Goal: Use online tool/utility: Utilize a website feature to perform a specific function

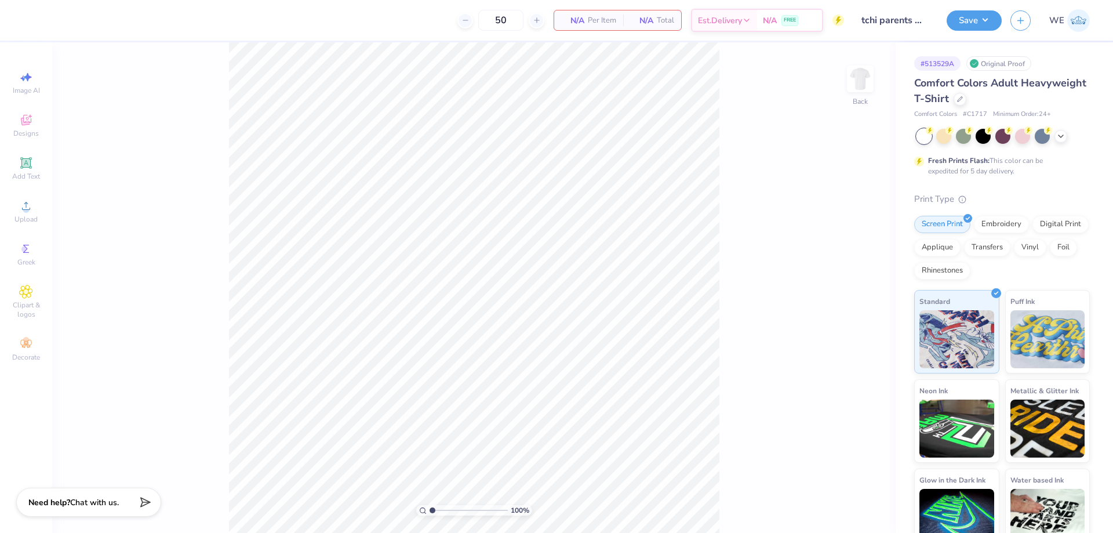
click at [27, 213] on div "Upload" at bounding box center [26, 211] width 41 height 34
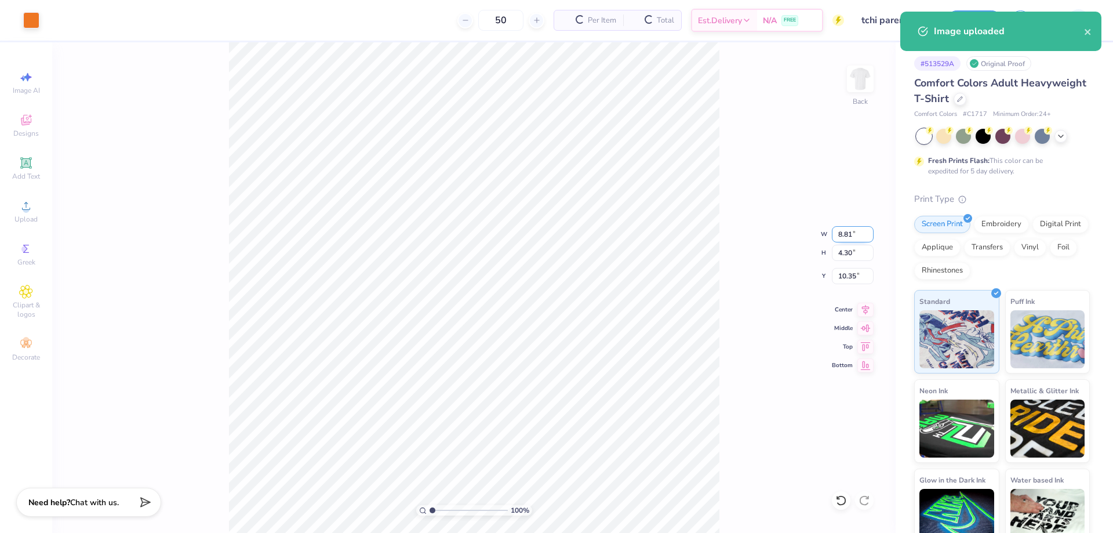
click at [844, 231] on input "8.81" at bounding box center [853, 234] width 42 height 16
type input "3.00"
type input "1.47"
type input "3.00"
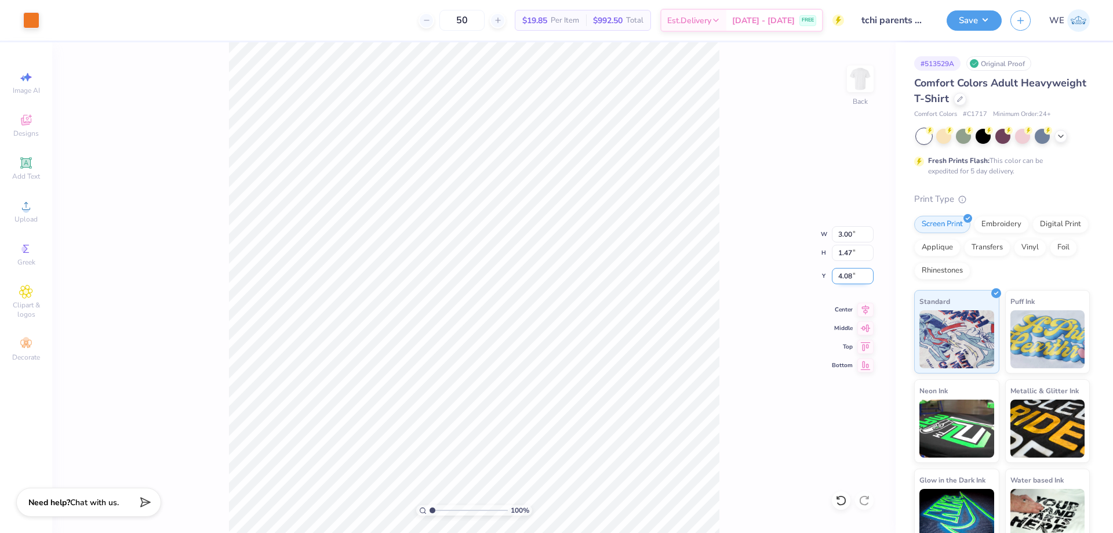
click at [855, 272] on input "4.08" at bounding box center [853, 276] width 42 height 16
type input "3.00"
click at [860, 90] on img at bounding box center [860, 79] width 46 height 46
click at [30, 214] on span "Upload" at bounding box center [25, 218] width 23 height 9
click at [17, 216] on span "Upload" at bounding box center [25, 218] width 23 height 9
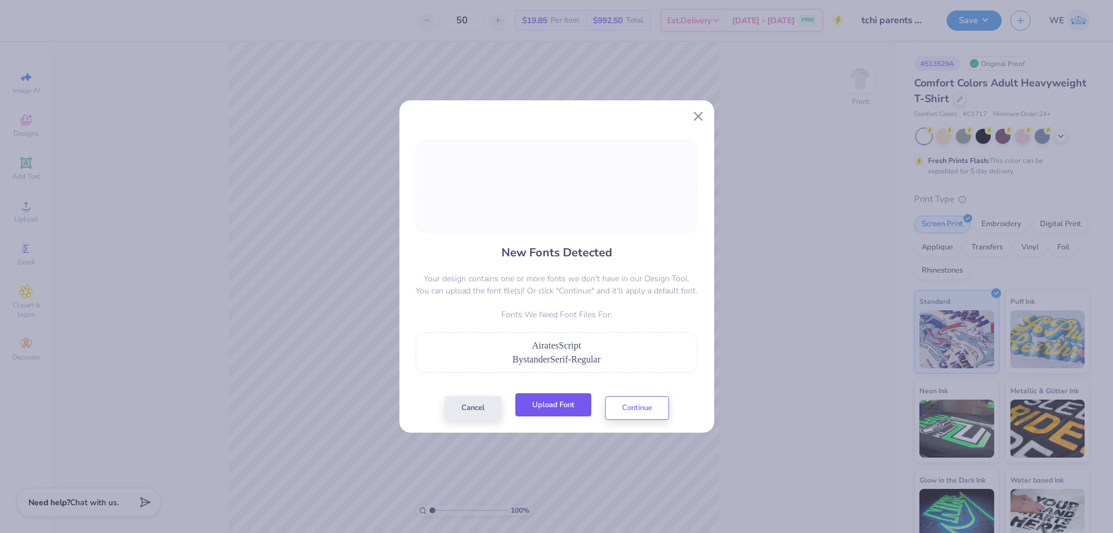
click at [562, 408] on button "Upload Font" at bounding box center [553, 405] width 76 height 24
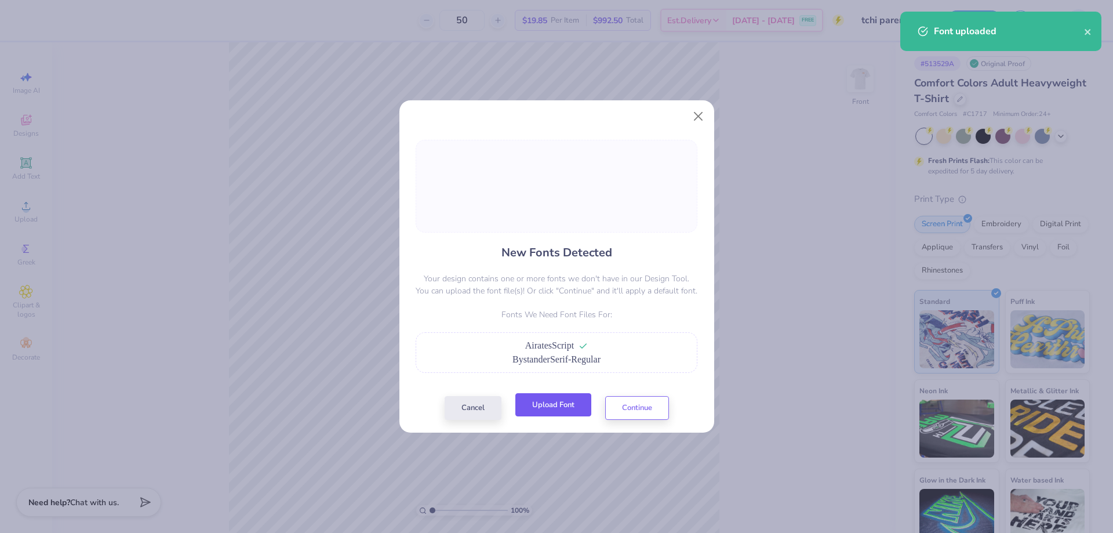
click at [562, 413] on button "Upload Font" at bounding box center [553, 405] width 76 height 24
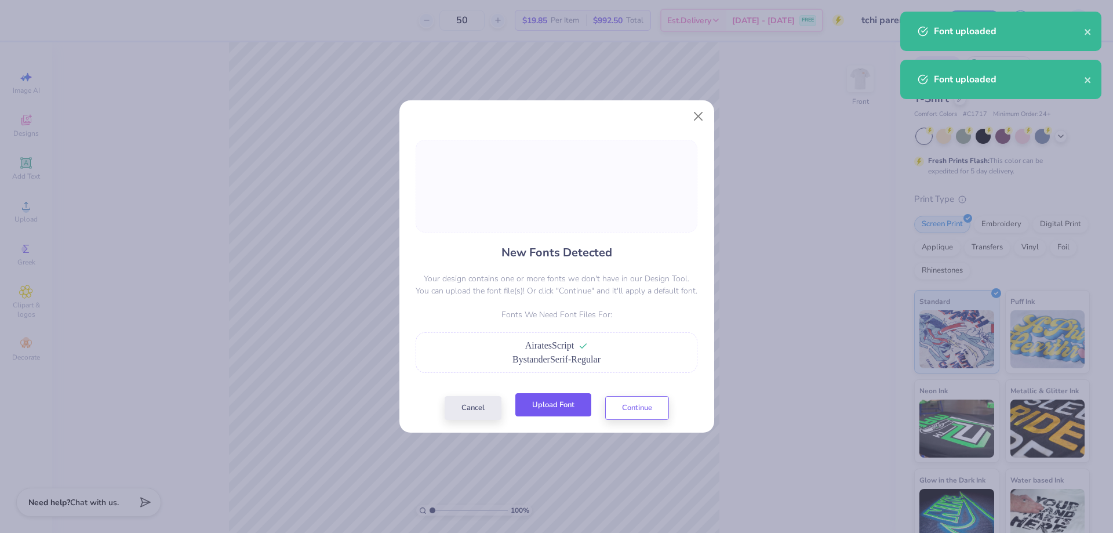
click at [568, 406] on button "Upload Font" at bounding box center [553, 405] width 76 height 24
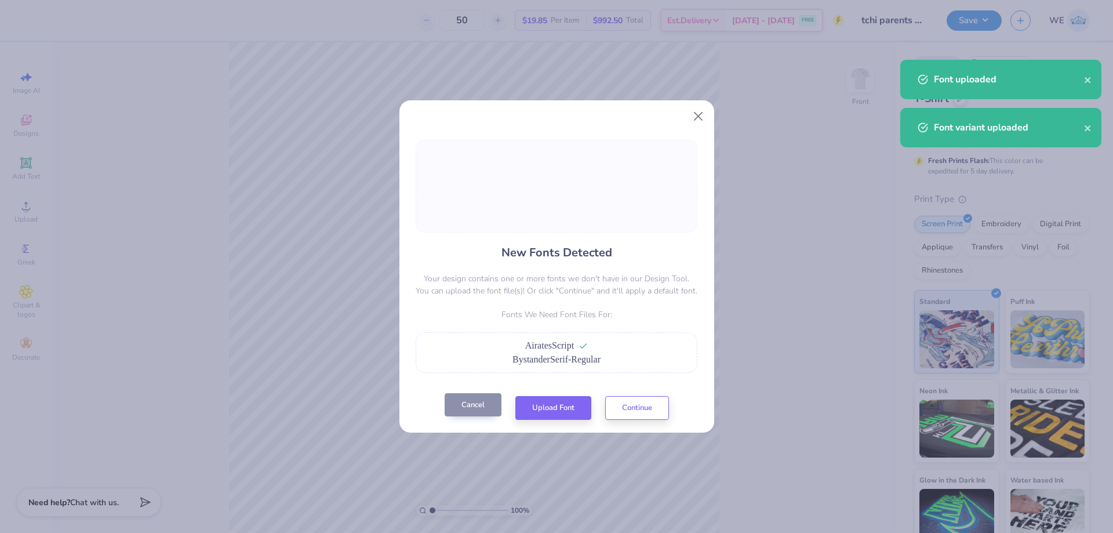
click at [461, 405] on button "Cancel" at bounding box center [472, 405] width 57 height 24
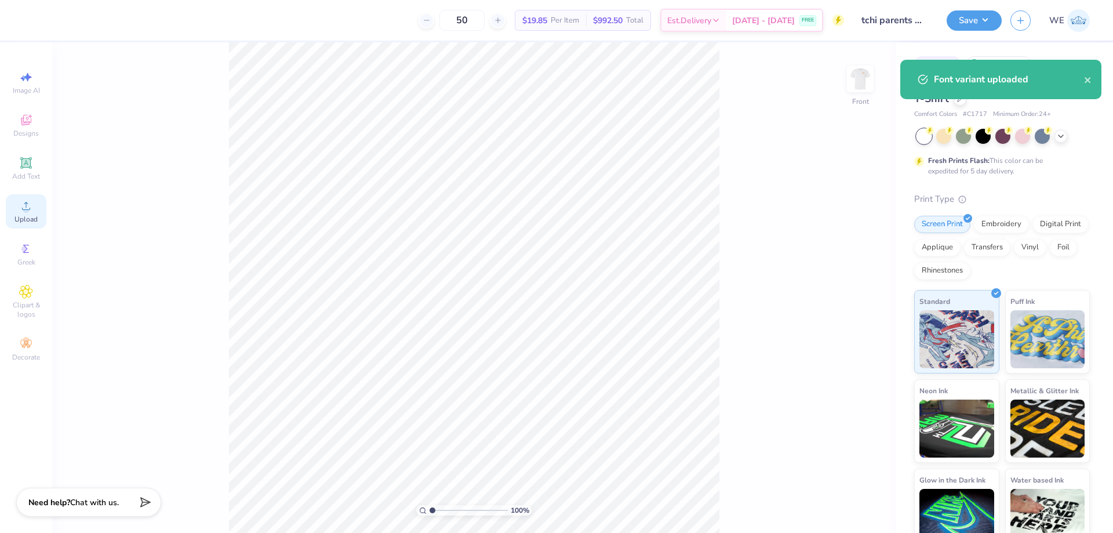
click at [31, 205] on icon at bounding box center [26, 206] width 14 height 14
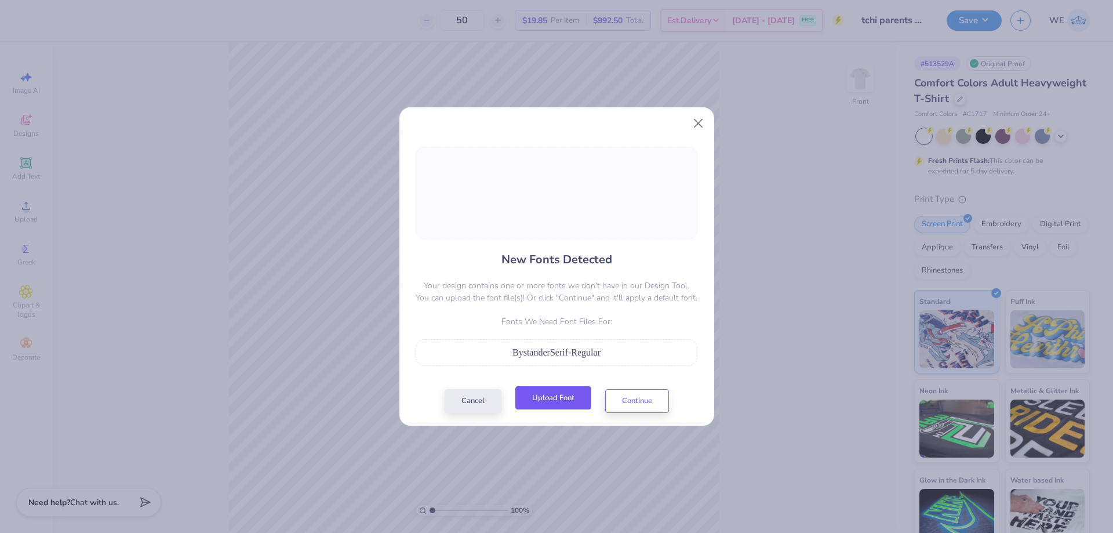
click at [559, 395] on button "Upload Font" at bounding box center [553, 398] width 76 height 24
click at [478, 398] on button "Cancel" at bounding box center [472, 398] width 57 height 24
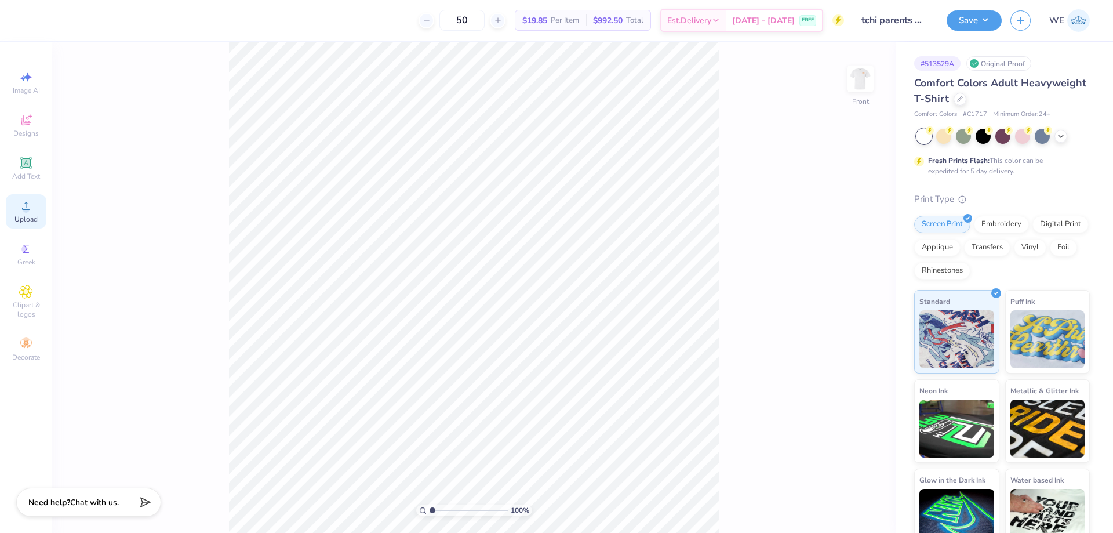
click at [28, 203] on icon at bounding box center [26, 206] width 14 height 14
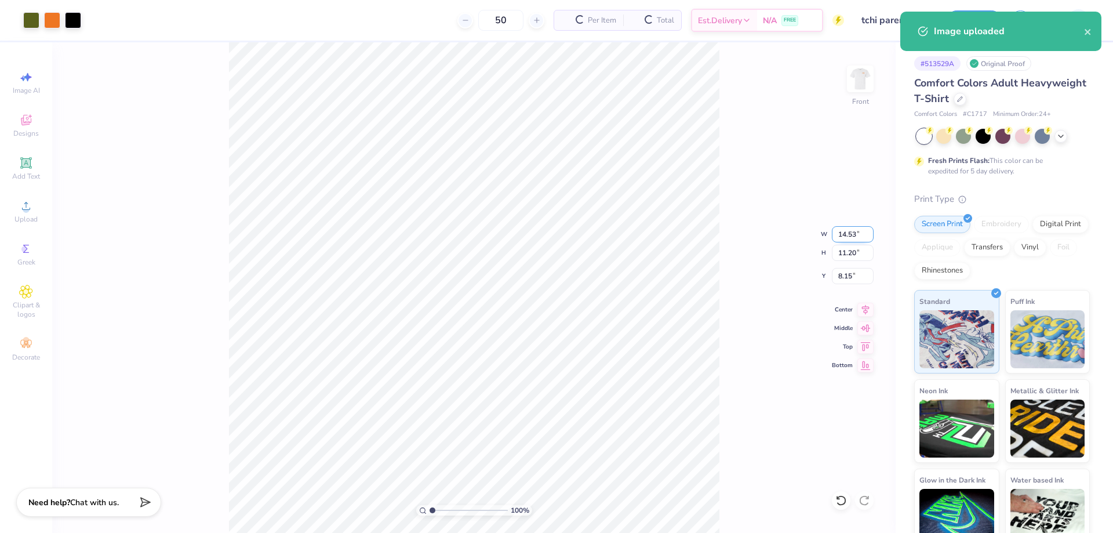
click at [845, 236] on input "14.53" at bounding box center [853, 234] width 42 height 16
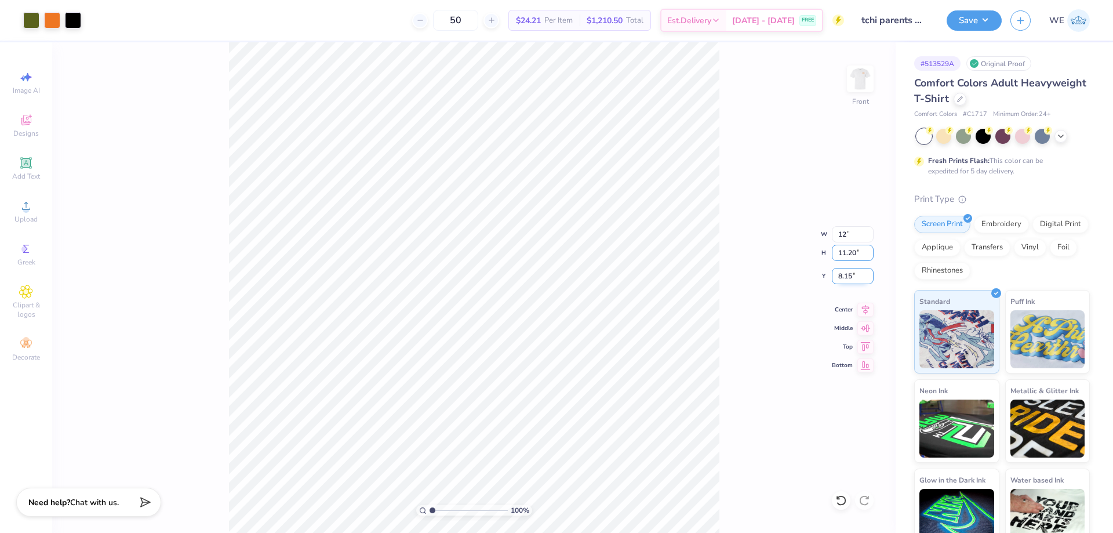
type input "12.00"
type input "9.25"
click at [851, 276] on input "9.13" at bounding box center [853, 276] width 42 height 16
type input "3.00"
click at [992, 25] on button "Save" at bounding box center [973, 19] width 55 height 20
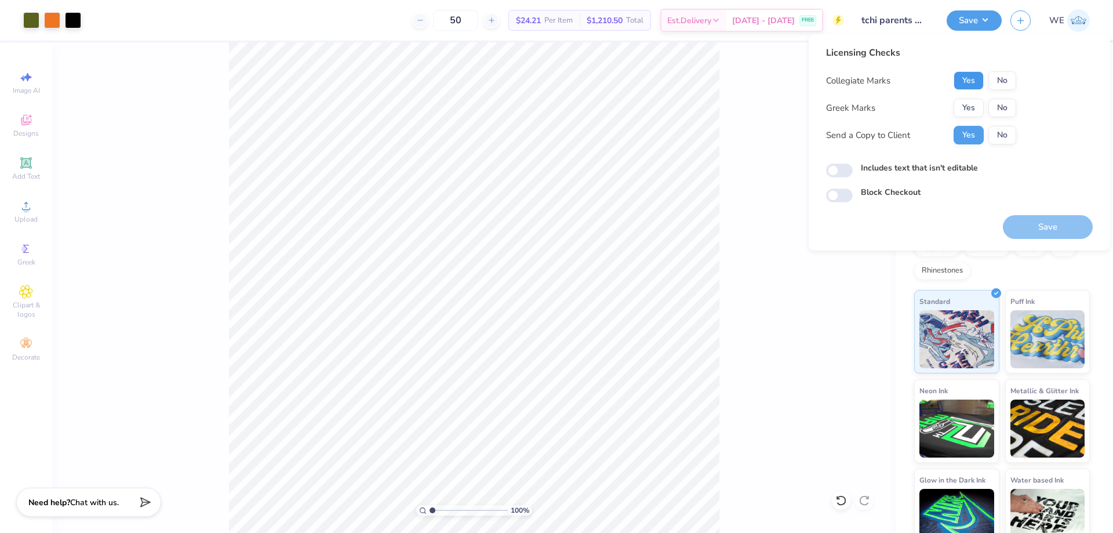
click at [972, 81] on button "Yes" at bounding box center [968, 80] width 30 height 19
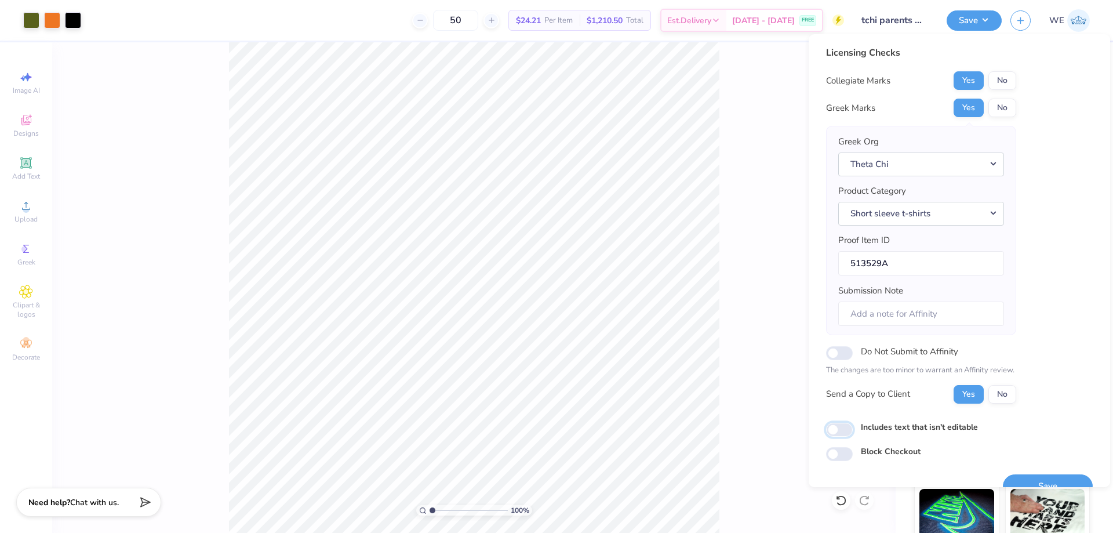
click at [838, 424] on input "Includes text that isn't editable" at bounding box center [839, 429] width 27 height 14
checkbox input "true"
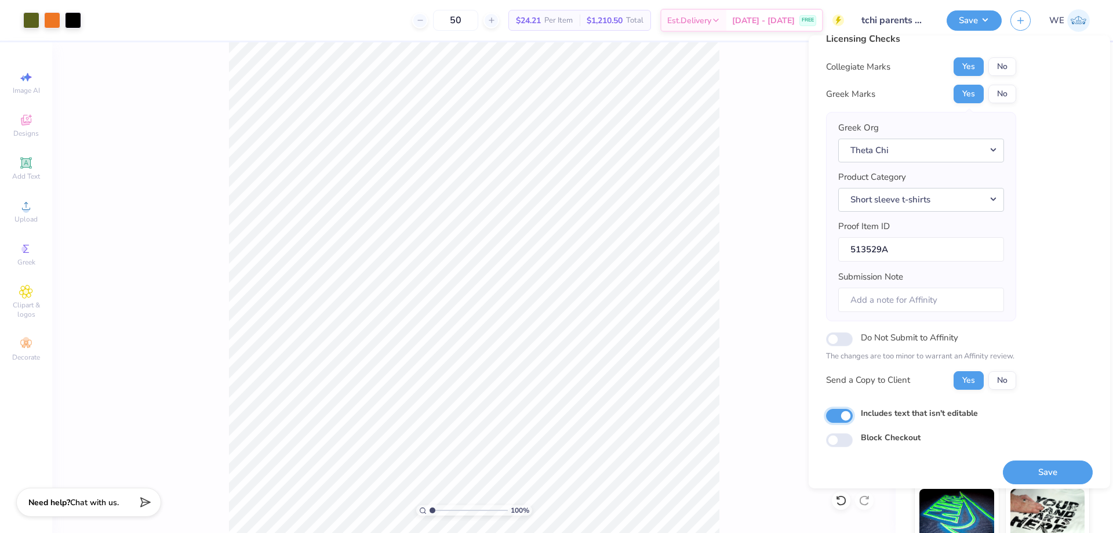
scroll to position [22, 0]
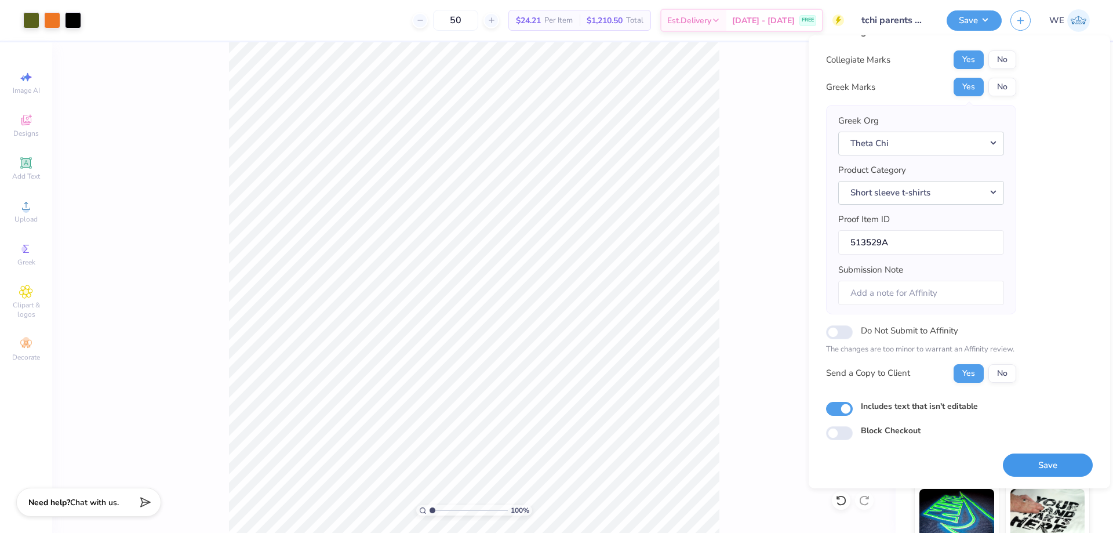
click at [1043, 462] on button "Save" at bounding box center [1048, 465] width 90 height 24
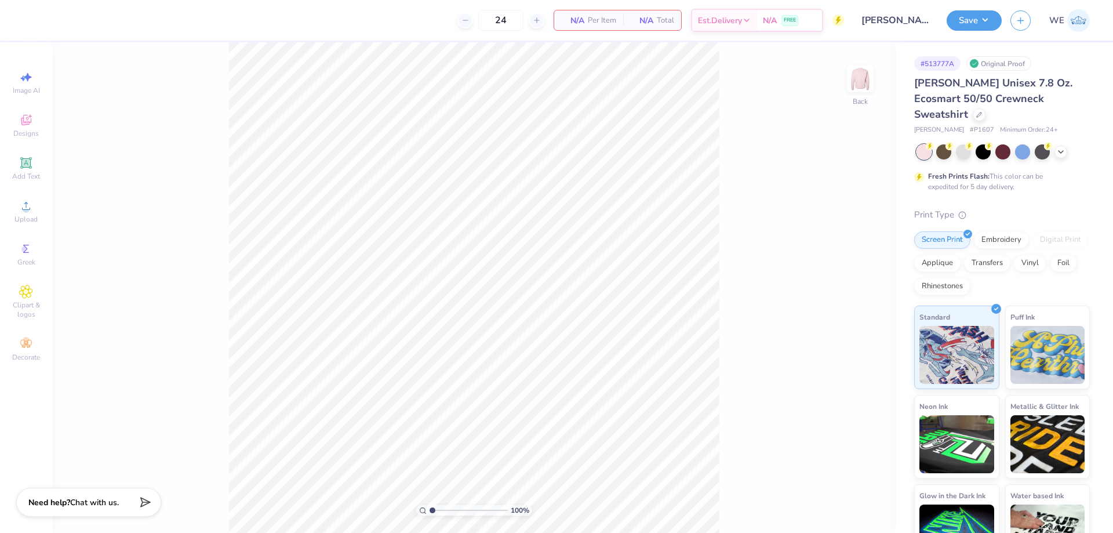
click at [330, 36] on div "24 N/A Per Item N/A Total Est. Delivery N/A FREE" at bounding box center [438, 20] width 812 height 41
click at [37, 214] on span "Upload" at bounding box center [25, 218] width 23 height 9
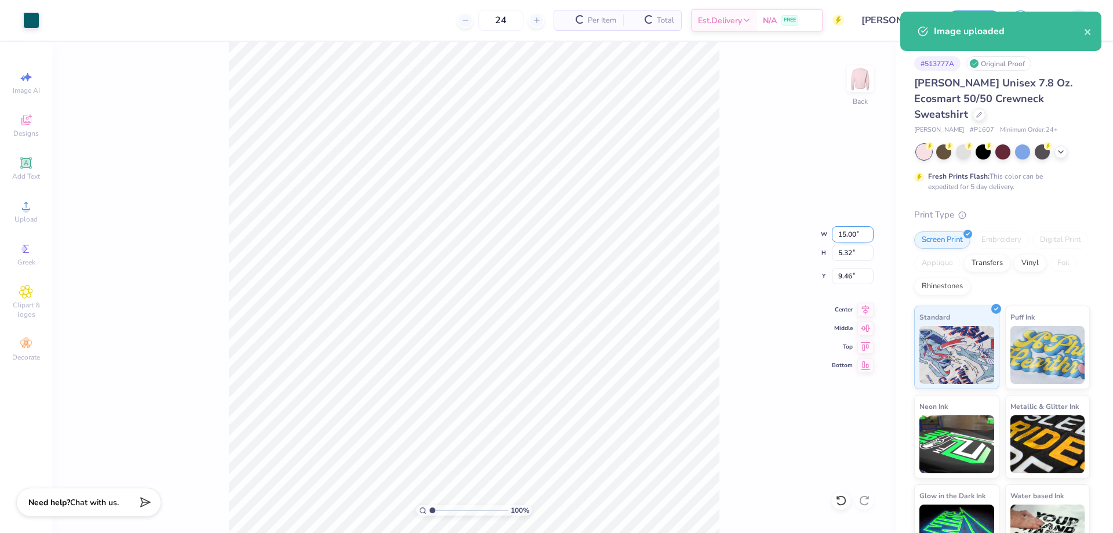
click at [837, 235] on input "15.00" at bounding box center [853, 234] width 42 height 16
type input "3.00"
type input "1.06"
type input "3.00"
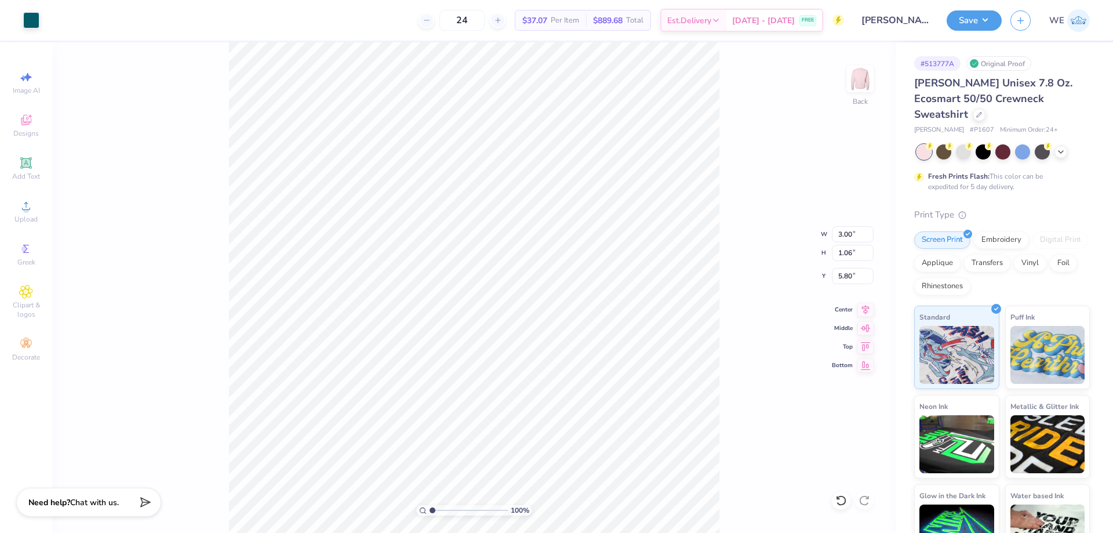
type input "5.80"
click at [847, 272] on input "5.80" at bounding box center [853, 276] width 42 height 16
type input "3.00"
click at [870, 68] on img at bounding box center [860, 79] width 46 height 46
click at [20, 219] on span "Upload" at bounding box center [25, 218] width 23 height 9
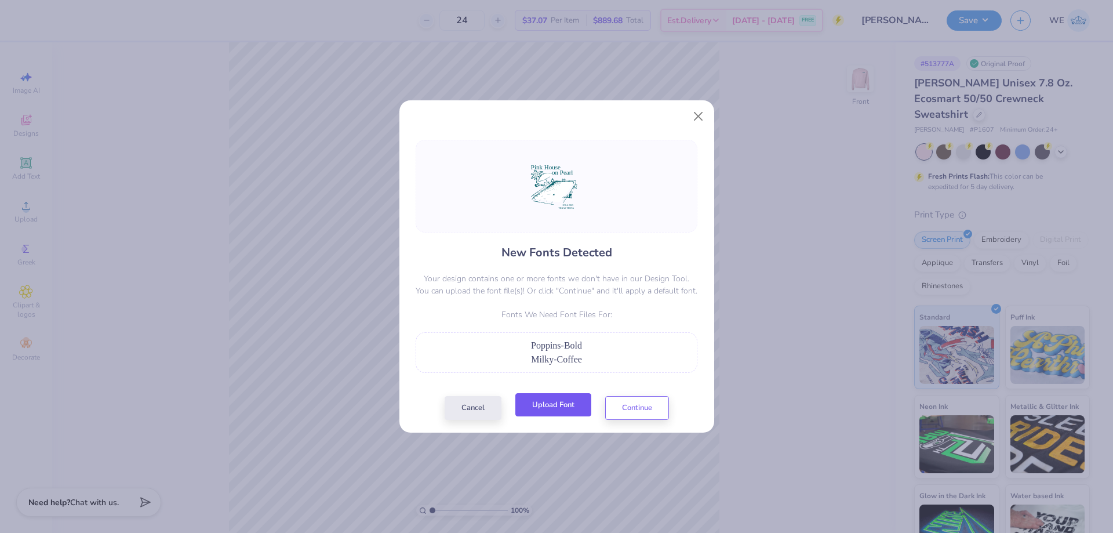
click at [553, 406] on button "Upload Font" at bounding box center [553, 405] width 76 height 24
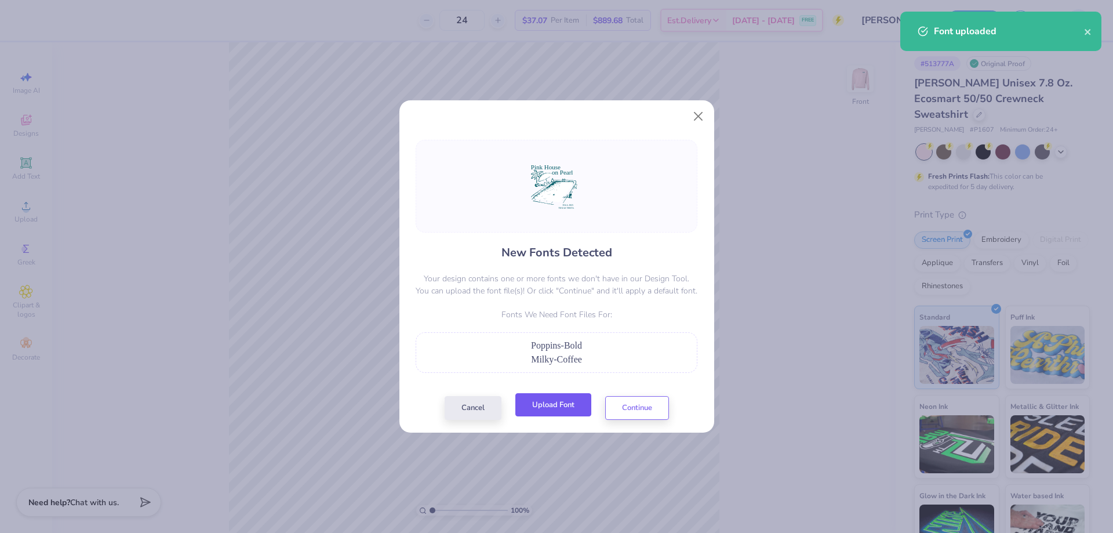
click at [531, 416] on button "Upload Font" at bounding box center [553, 405] width 76 height 24
click at [553, 406] on button "Upload Font" at bounding box center [553, 405] width 76 height 24
click at [537, 406] on button "Upload Font" at bounding box center [553, 405] width 76 height 24
click at [484, 407] on button "Cancel" at bounding box center [472, 405] width 57 height 24
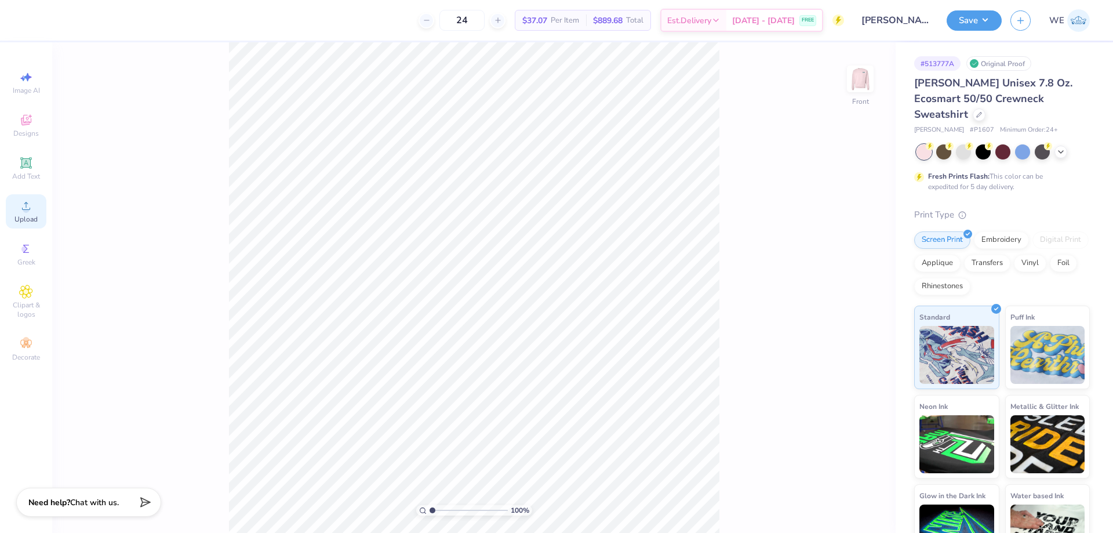
click at [35, 218] on span "Upload" at bounding box center [25, 218] width 23 height 9
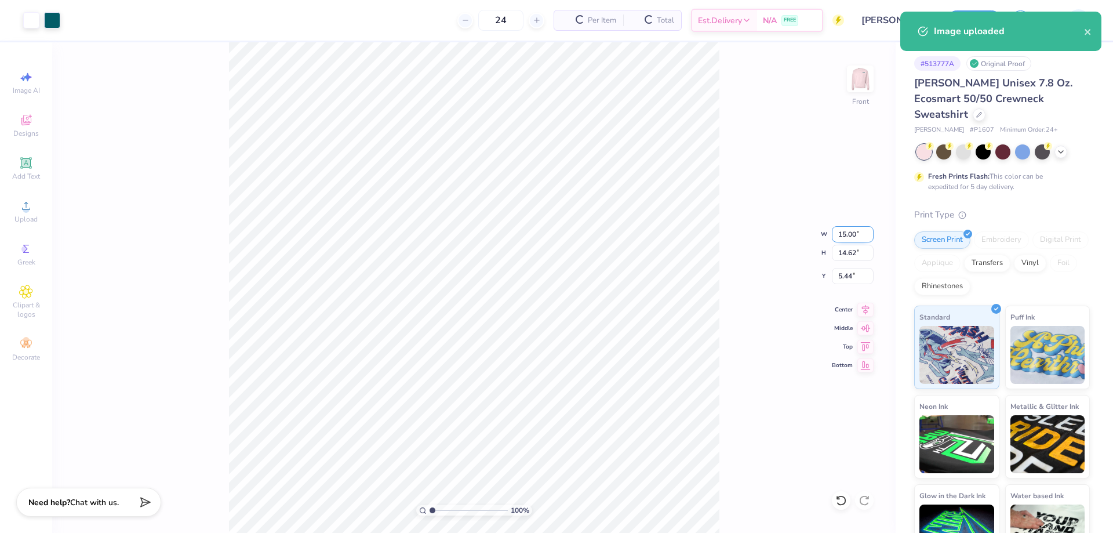
click at [843, 238] on input "15.00" at bounding box center [853, 234] width 42 height 16
type input "12.00"
type input "11.70"
type input "3.00"
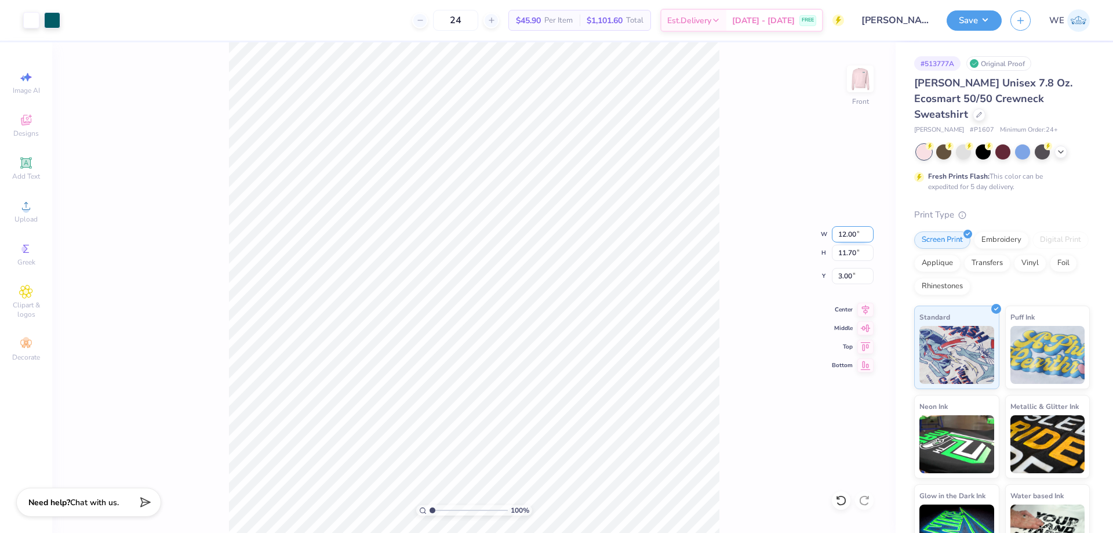
click at [848, 235] on input "12.00" at bounding box center [853, 234] width 42 height 16
type input "11.00"
type input "10.72"
type input "3.00"
click at [725, 136] on div "100 % Front" at bounding box center [473, 287] width 843 height 490
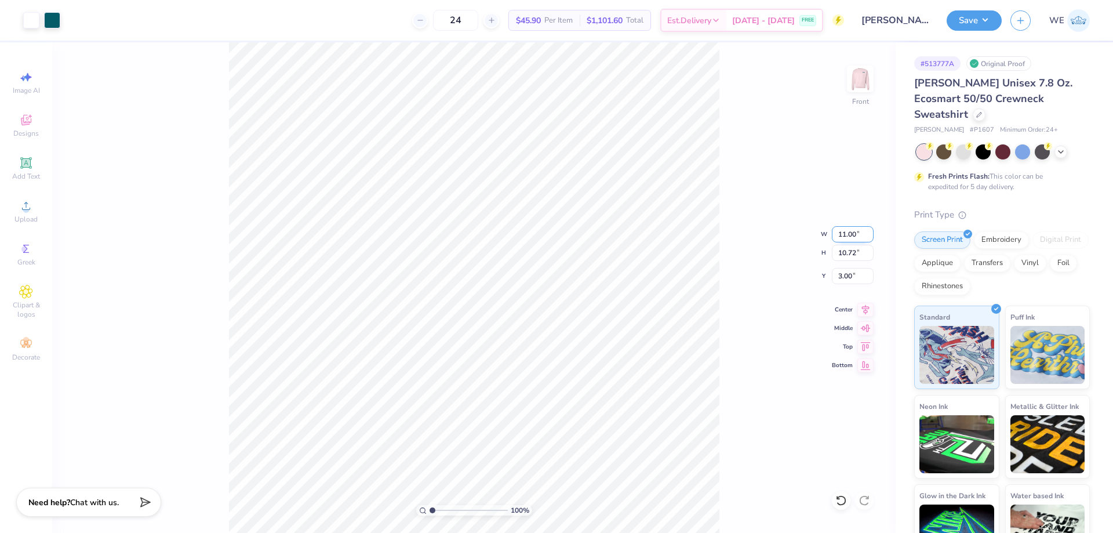
click at [845, 240] on input "11.00" at bounding box center [853, 234] width 42 height 16
type input "12.00"
type input "11.70"
type input "3.00"
click at [965, 13] on button "Save" at bounding box center [973, 19] width 55 height 20
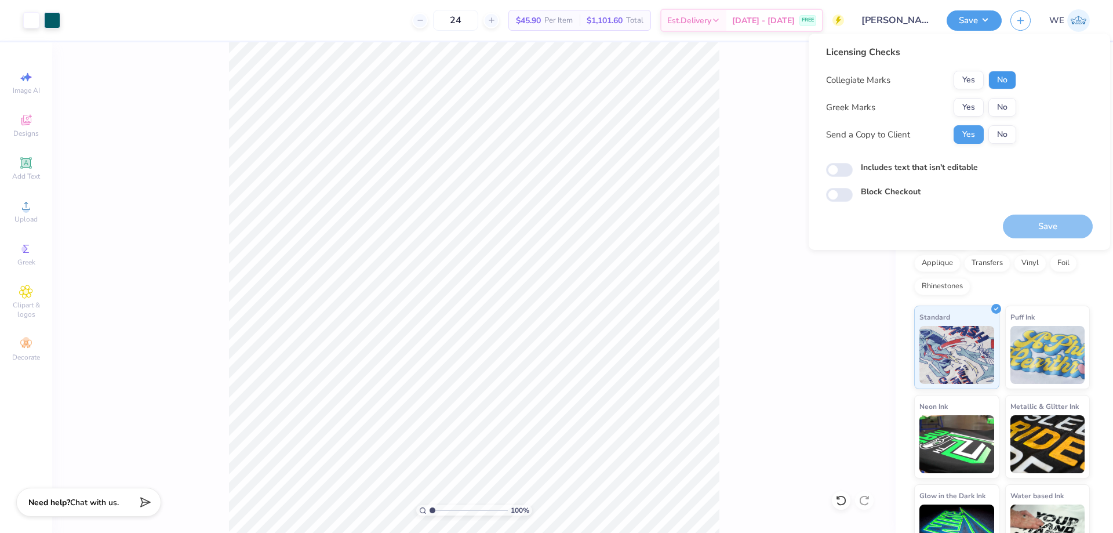
click at [1000, 78] on button "No" at bounding box center [1002, 80] width 28 height 19
click at [970, 110] on button "Yes" at bounding box center [968, 107] width 30 height 19
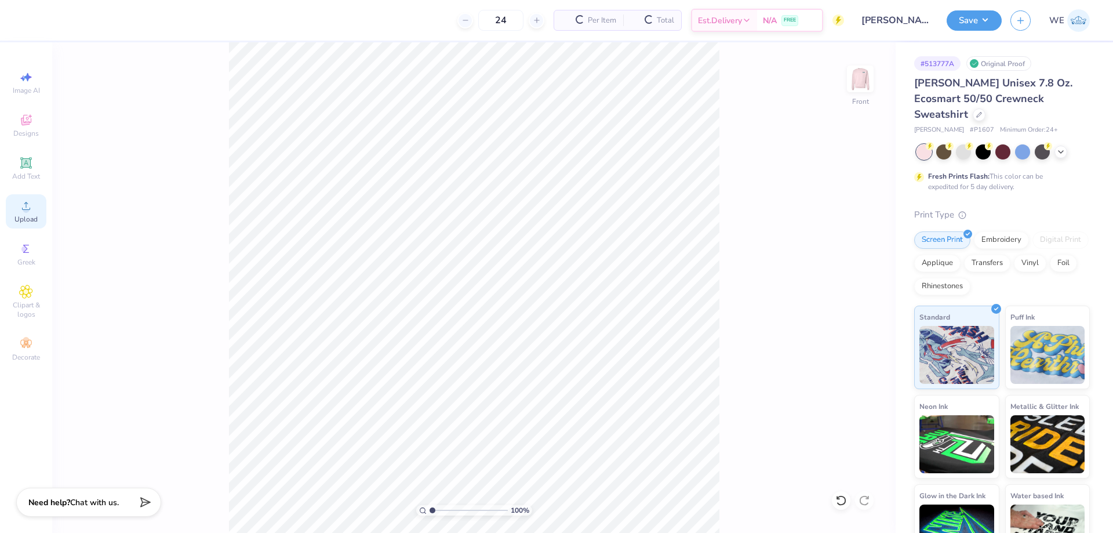
click at [32, 208] on icon at bounding box center [26, 206] width 14 height 14
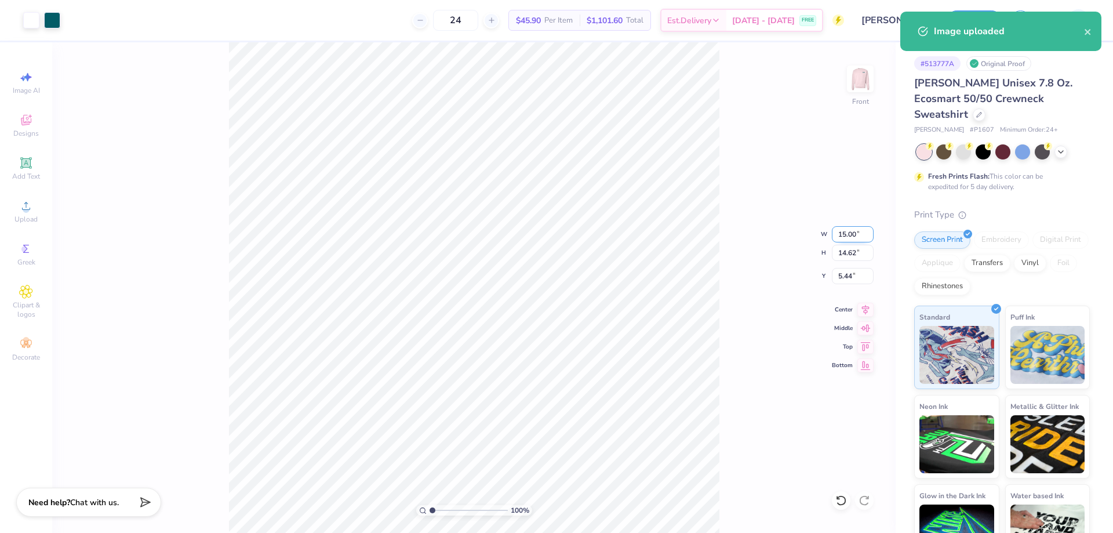
click at [855, 235] on input "15.00" at bounding box center [853, 234] width 42 height 16
type input "12.00"
type input "11.70"
type input "3.00"
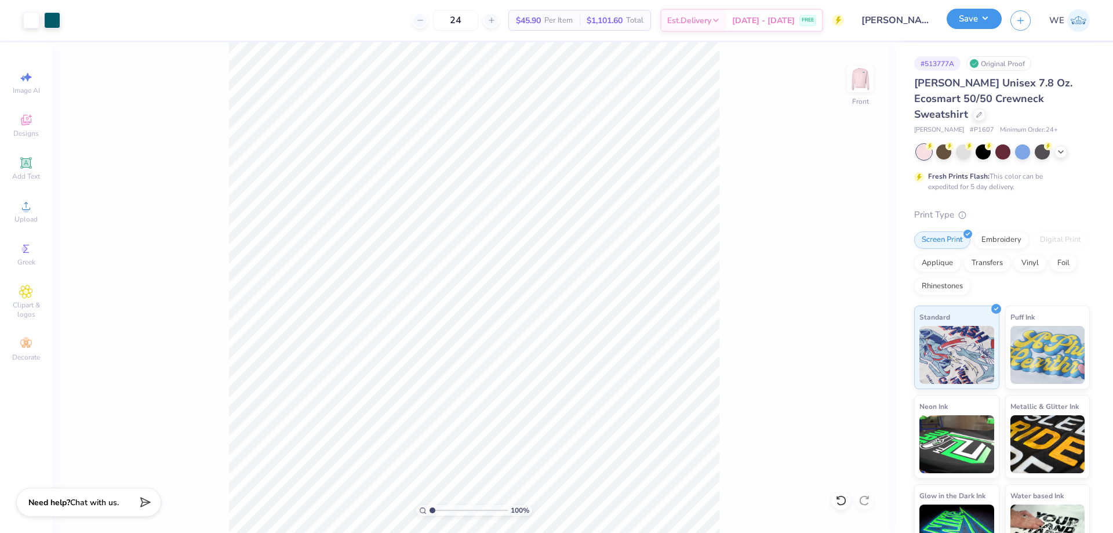
click at [979, 17] on button "Save" at bounding box center [973, 19] width 55 height 20
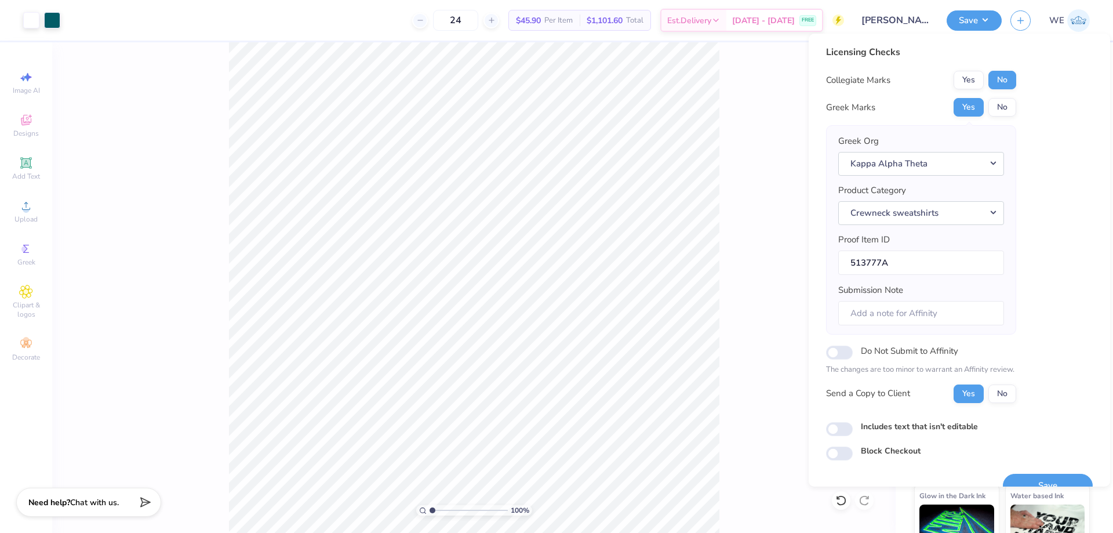
click at [824, 428] on div "Licensing Checks Collegiate Marks Yes No Greek Marks Yes No Greek Org Kappa Alp…" at bounding box center [958, 260] width 301 height 453
click at [847, 422] on input "Includes text that isn't editable" at bounding box center [839, 429] width 27 height 14
checkbox input "true"
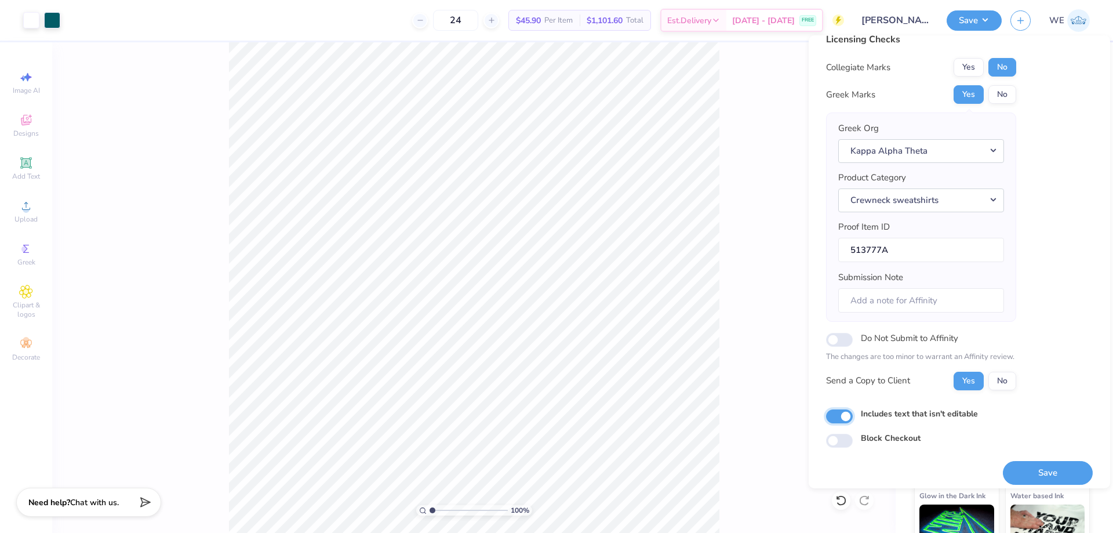
scroll to position [22, 0]
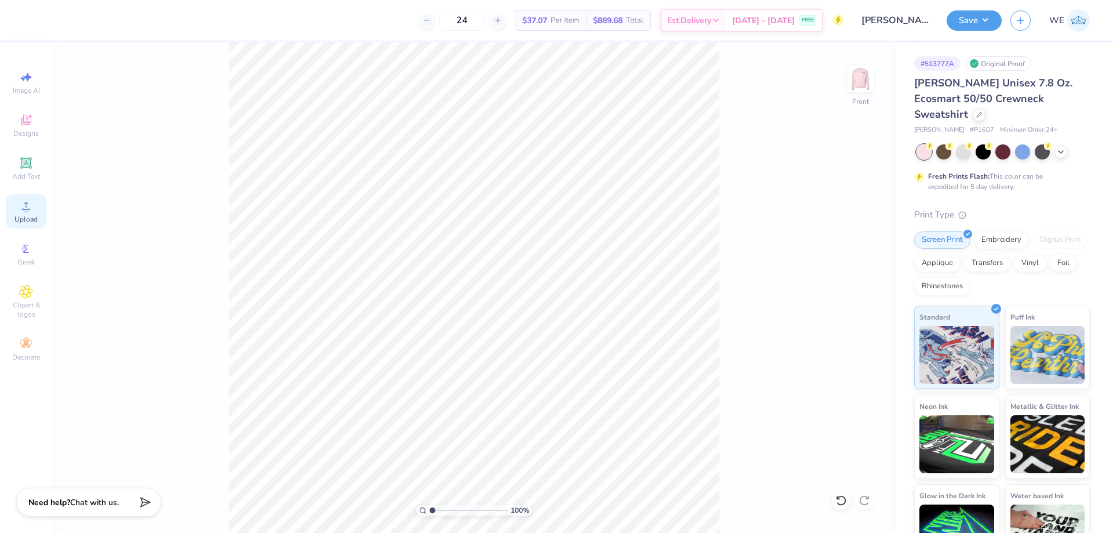
click at [32, 210] on icon at bounding box center [26, 206] width 14 height 14
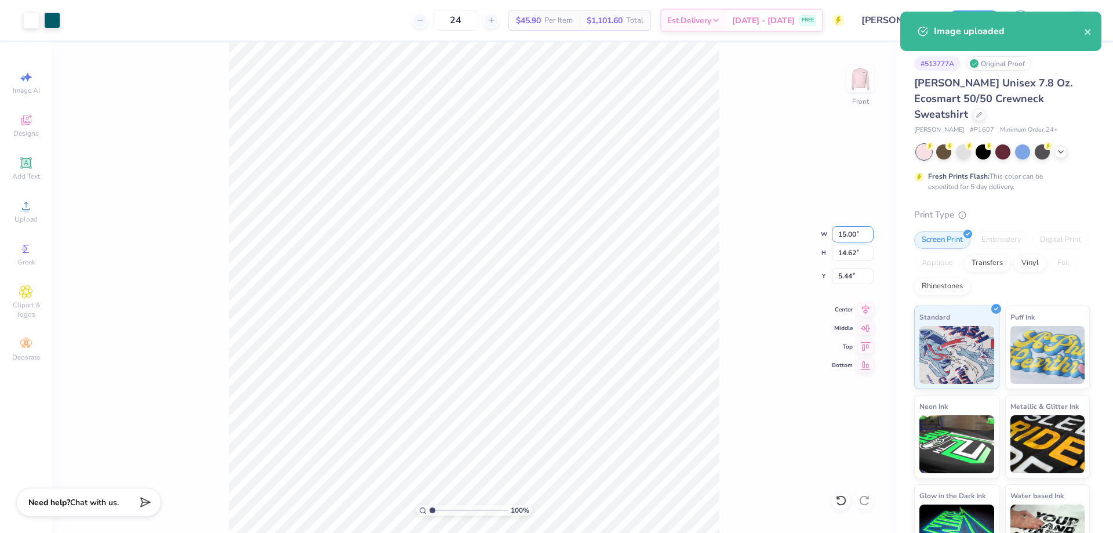
click at [848, 236] on input "15.00" at bounding box center [853, 234] width 42 height 16
type input "12.00"
type input "11.70"
type input "3.00"
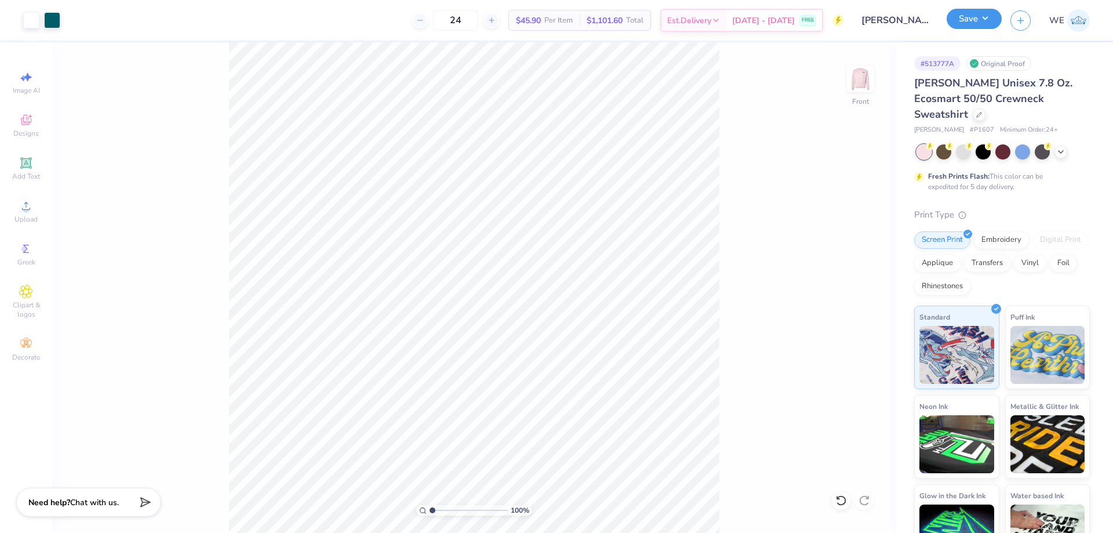
click at [983, 26] on button "Save" at bounding box center [973, 19] width 55 height 20
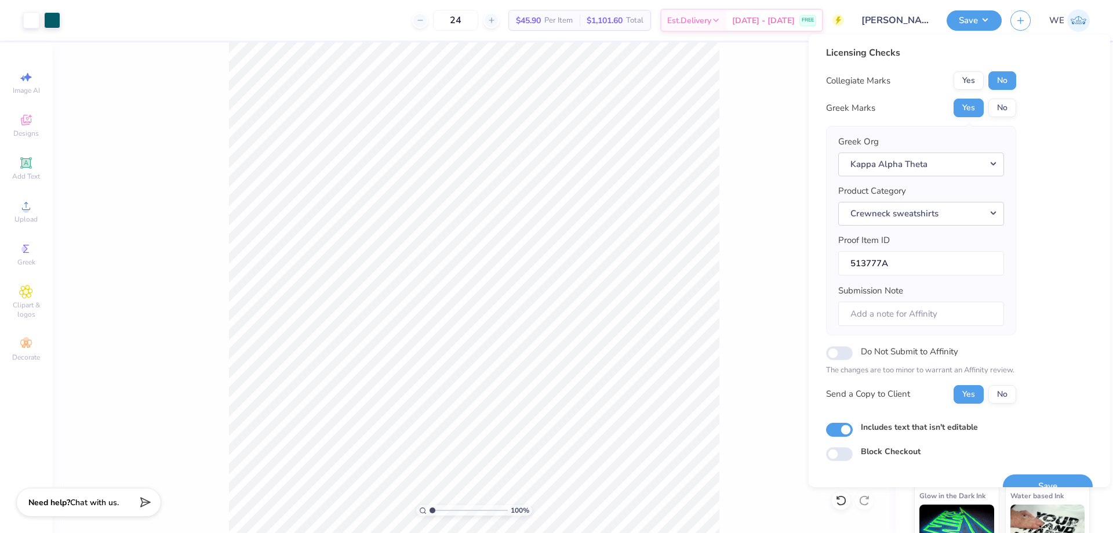
click at [976, 67] on div "Licensing Checks Collegiate Marks Yes No Greek Marks Yes No Greek Org Kappa Alp…" at bounding box center [921, 229] width 190 height 366
click at [968, 79] on button "Yes" at bounding box center [968, 80] width 30 height 19
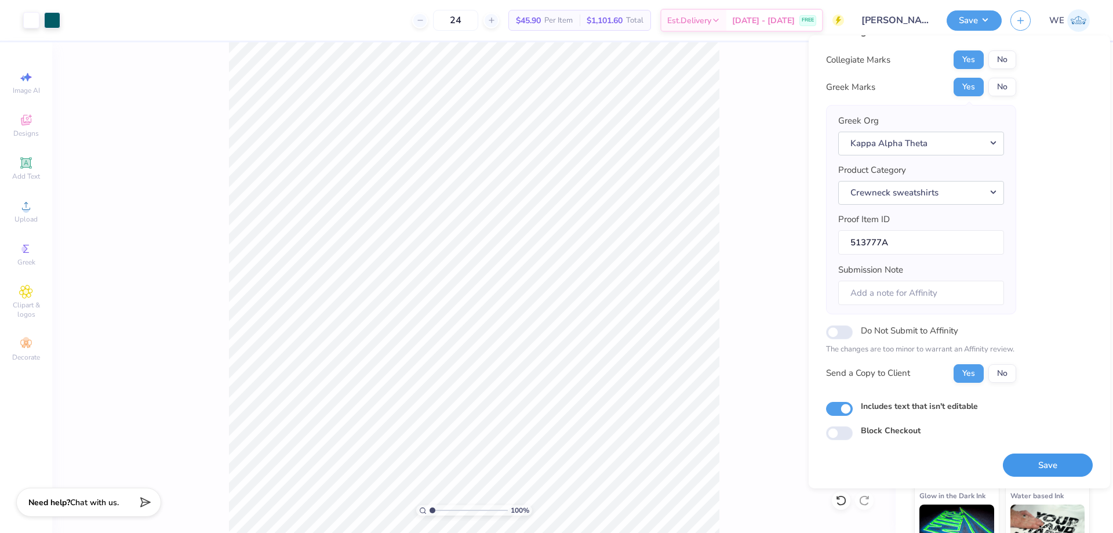
click at [1019, 465] on button "Save" at bounding box center [1048, 465] width 90 height 24
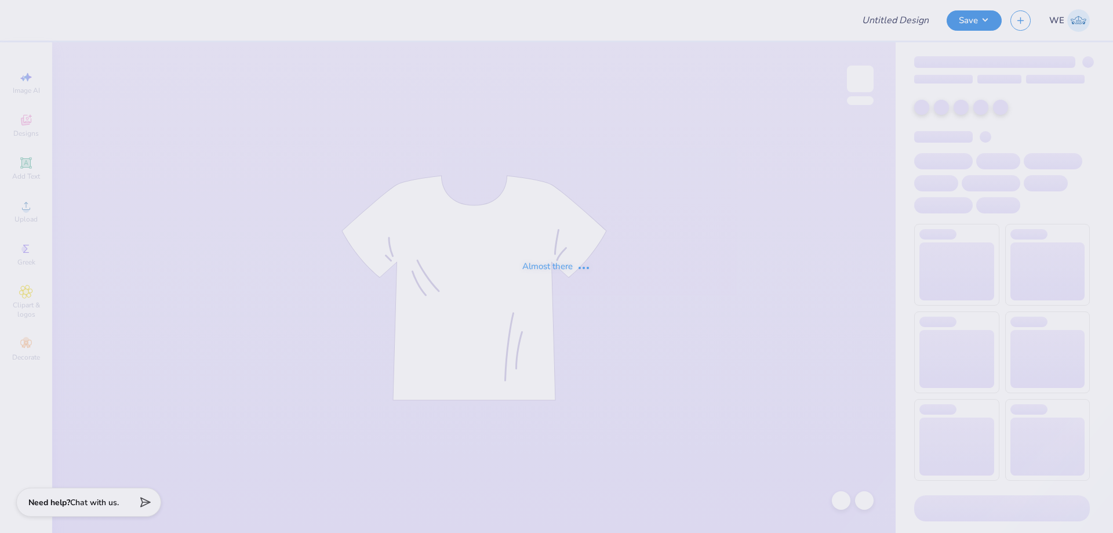
type input "Tees"
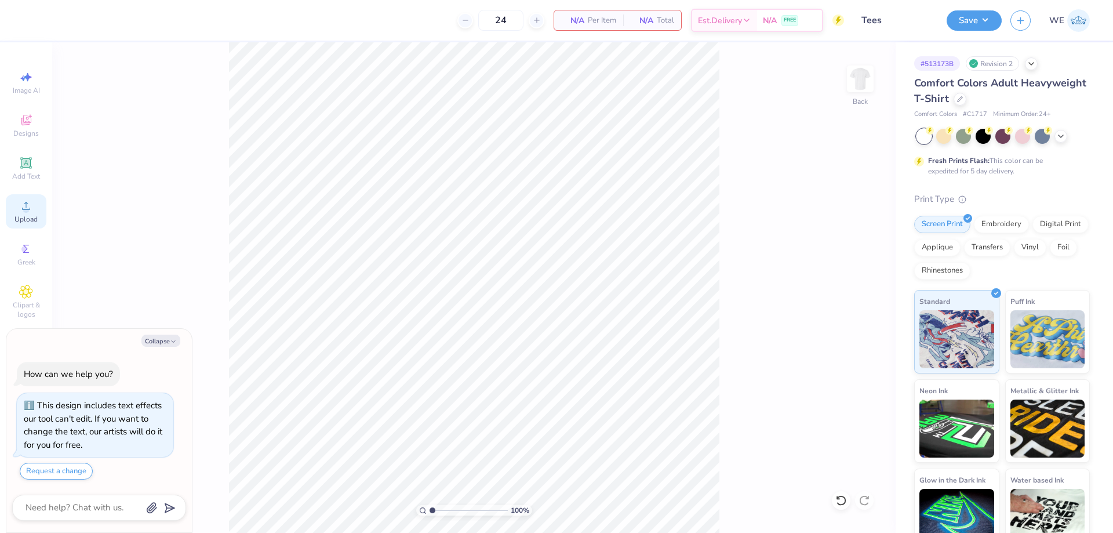
click at [38, 210] on div "Upload" at bounding box center [26, 211] width 41 height 34
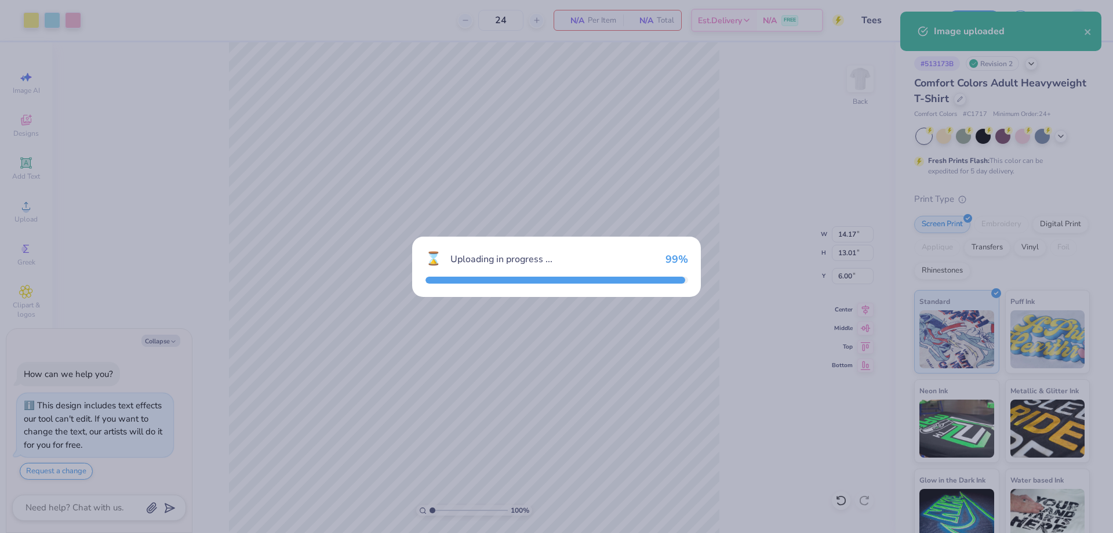
type textarea "x"
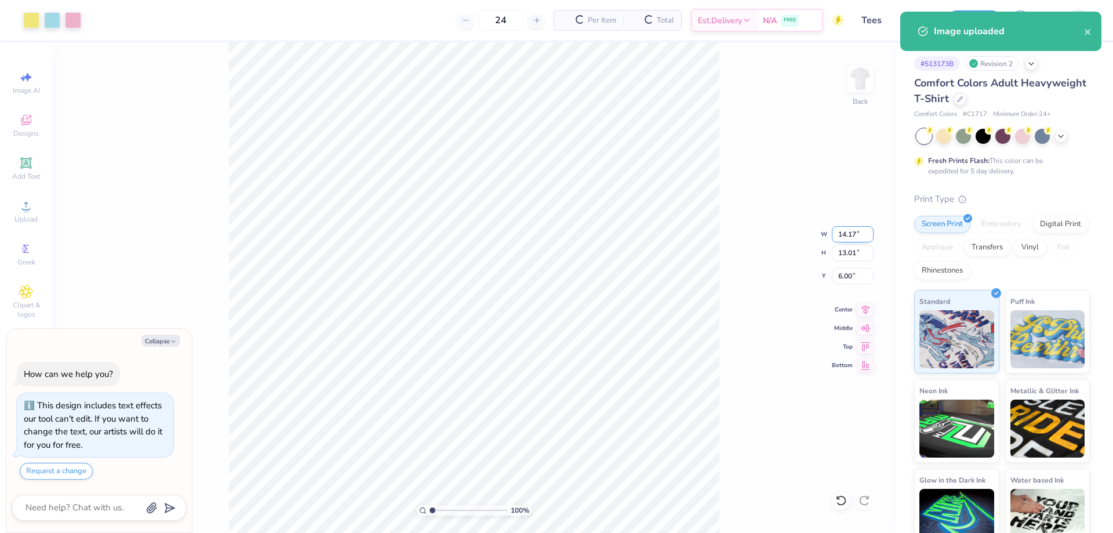
click at [843, 233] on input "14.17" at bounding box center [853, 234] width 42 height 16
type input "12"
type textarea "x"
type input "12.00"
type input "11.01"
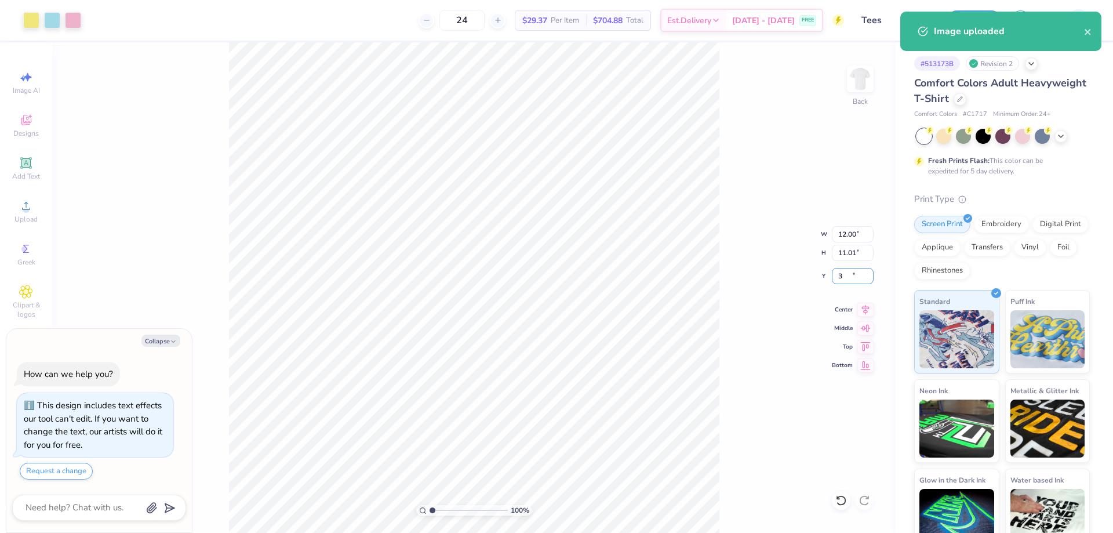
type input "3"
type textarea "x"
type input "3.00"
type textarea "x"
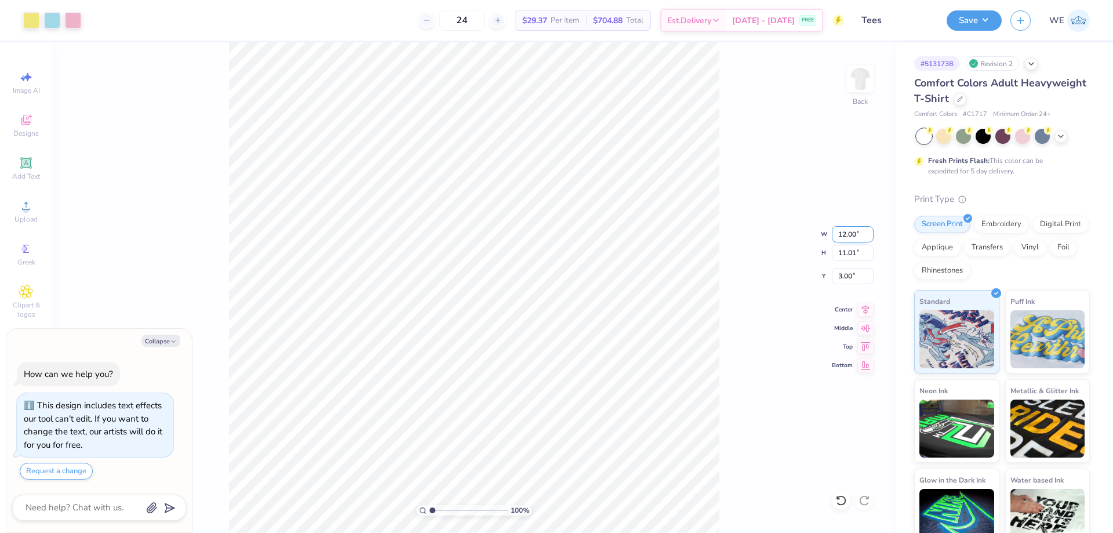
click at [846, 238] on input "12.00" at bounding box center [853, 234] width 42 height 16
type input "10"
type textarea "x"
type input "10.00"
type input "9.18"
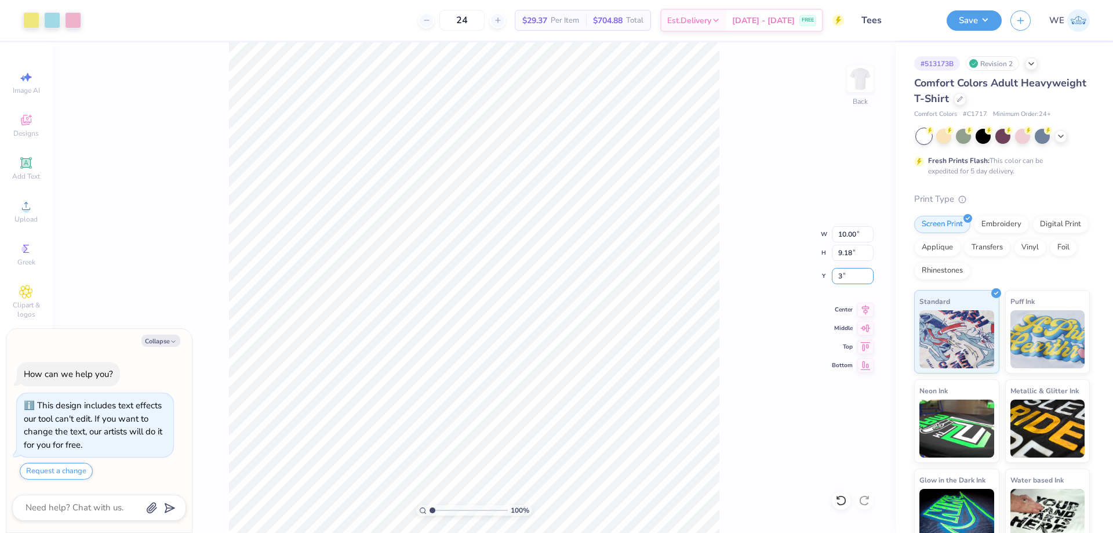
type input "3"
type textarea "x"
type input "3.00"
click at [1007, 11] on div "Save WE" at bounding box center [1029, 20] width 166 height 41
click at [994, 19] on button "Save" at bounding box center [973, 19] width 55 height 20
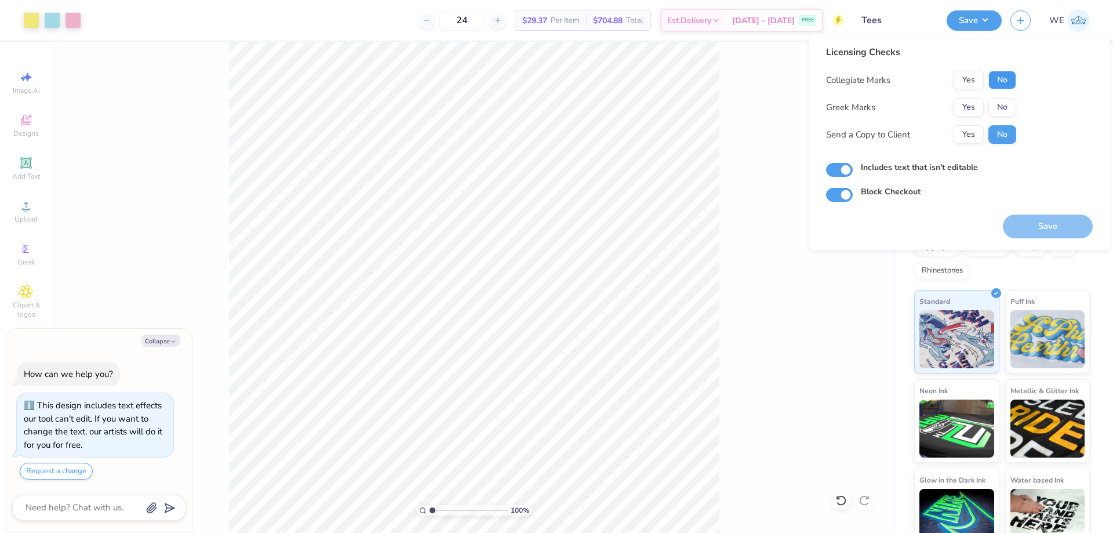
click at [995, 88] on button "No" at bounding box center [1002, 80] width 28 height 19
click at [1002, 112] on button "No" at bounding box center [1002, 107] width 28 height 19
click at [979, 129] on button "Yes" at bounding box center [968, 134] width 30 height 19
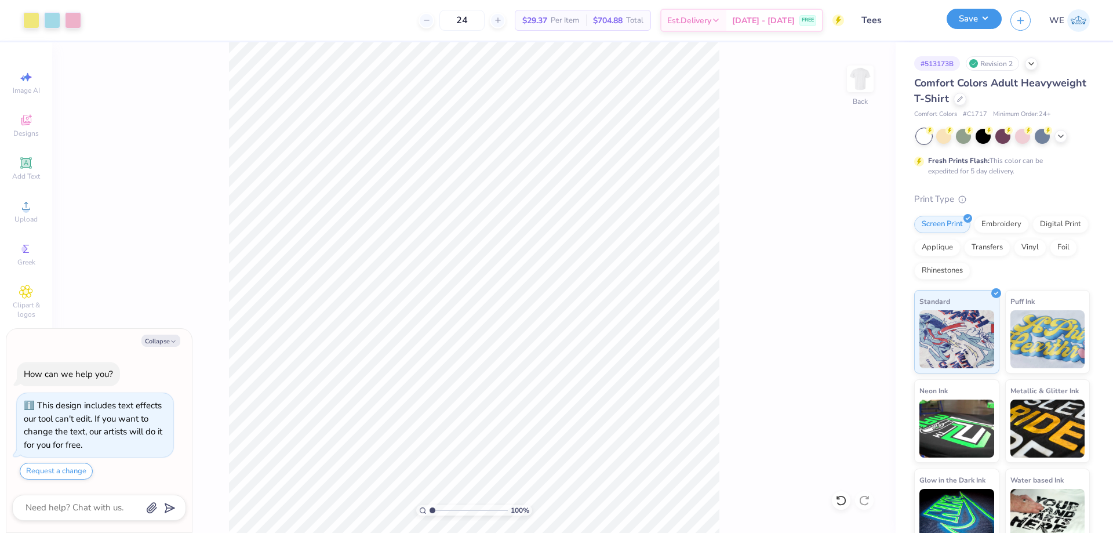
click at [984, 29] on button "Save" at bounding box center [973, 19] width 55 height 20
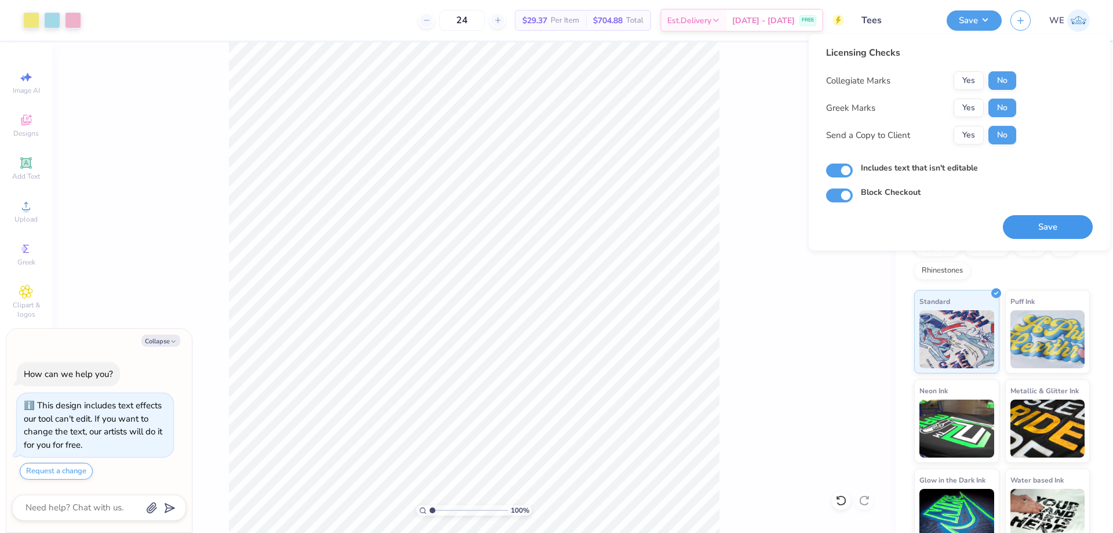
click at [1034, 224] on button "Save" at bounding box center [1048, 227] width 90 height 24
click at [968, 128] on button "Yes" at bounding box center [968, 135] width 30 height 19
click at [1023, 217] on div "Saving..." at bounding box center [1048, 227] width 90 height 24
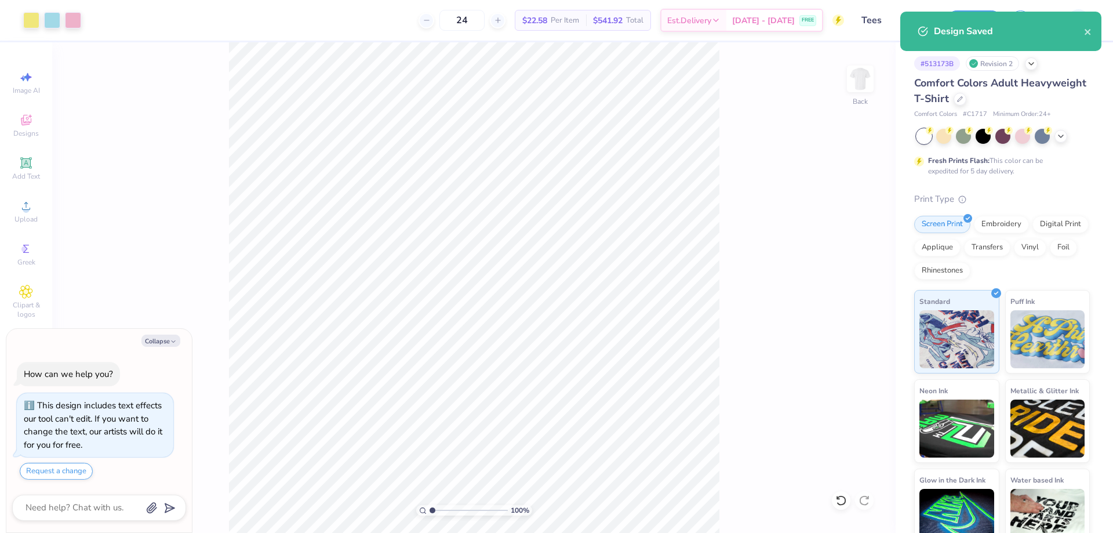
drag, startPoint x: 760, startPoint y: 115, endPoint x: 772, endPoint y: 115, distance: 12.2
click at [763, 116] on div "100 % Back" at bounding box center [473, 287] width 843 height 490
click at [1091, 29] on icon "close" at bounding box center [1088, 31] width 8 height 9
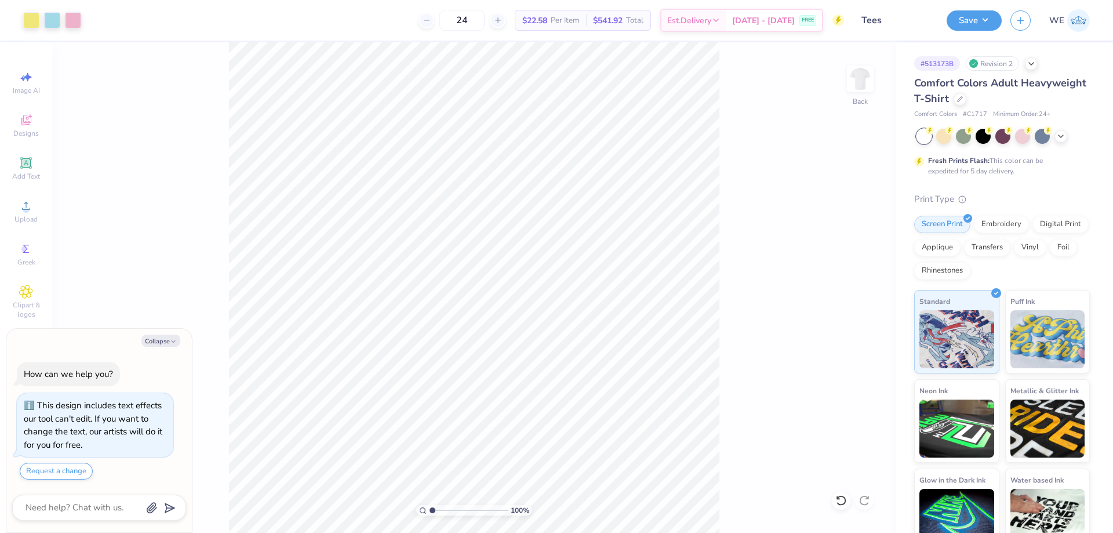
click at [991, 22] on div "Art colors 24 $22.58 Per Item $541.92 Total Est. Delivery Sep 13 - 16 FREE Desi…" at bounding box center [556, 266] width 1113 height 533
click at [982, 29] on button "Save" at bounding box center [973, 19] width 55 height 20
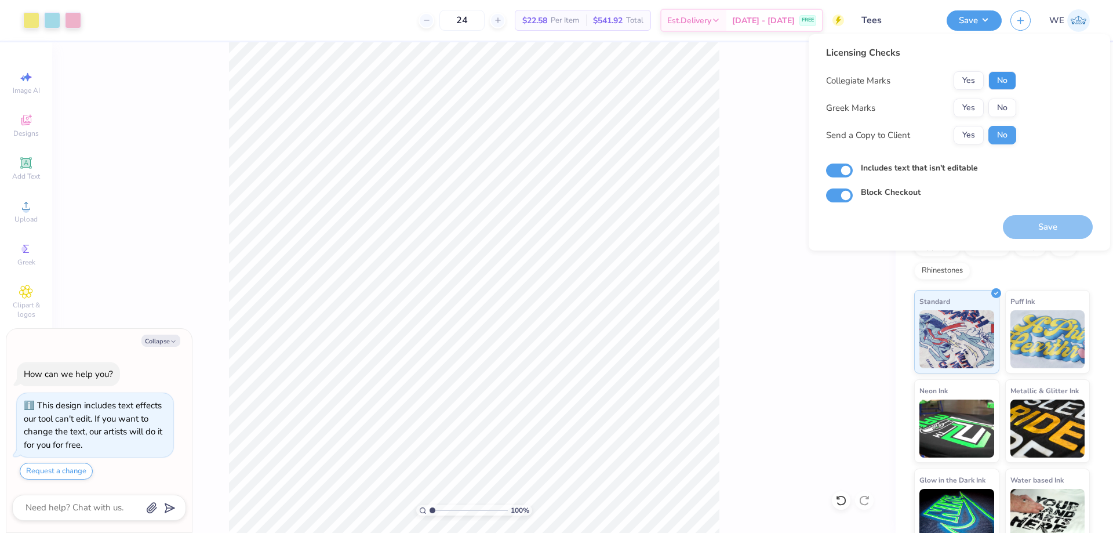
click at [1002, 83] on button "No" at bounding box center [1002, 80] width 28 height 19
click at [1000, 104] on button "No" at bounding box center [1002, 108] width 28 height 19
click at [979, 126] on button "Yes" at bounding box center [968, 135] width 30 height 19
click at [1035, 220] on button "Save" at bounding box center [1048, 227] width 90 height 24
type textarea "x"
